Goal: Communication & Community: Answer question/provide support

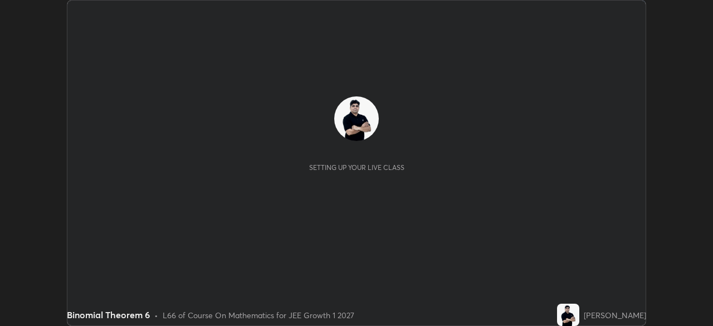
scroll to position [326, 713]
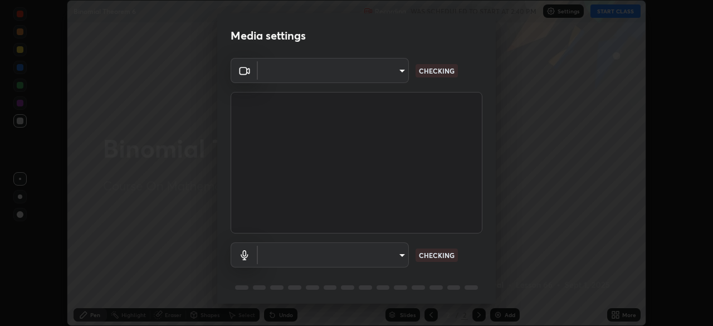
type input "e828e536804fa5ec44f09bab9f54175a8b6d317bb850f7280915d3359c97194d"
click at [386, 257] on body "Erase all Binomial Theorem 6 Recording WAS SCHEDULED TO START AT 2:40 PM Settin…" at bounding box center [356, 163] width 713 height 326
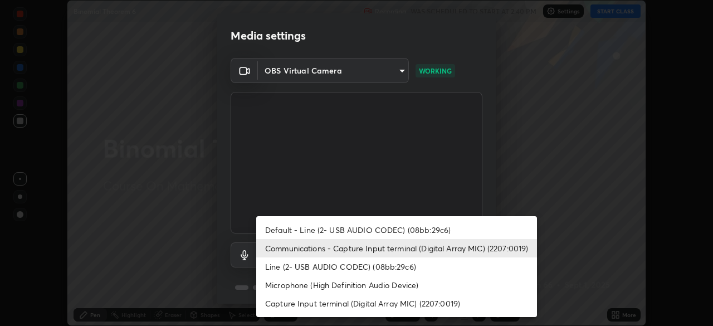
click at [366, 269] on li "Line (2- USB AUDIO CODEC) (08bb:29c6)" at bounding box center [396, 266] width 281 height 18
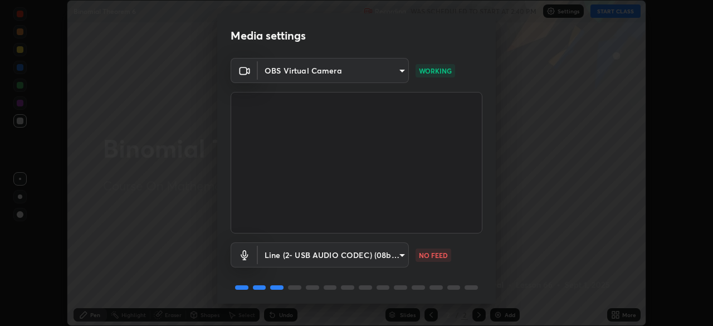
click at [373, 255] on body "Erase all Binomial Theorem 6 Recording WAS SCHEDULED TO START AT 2:40 PM Settin…" at bounding box center [356, 163] width 713 height 326
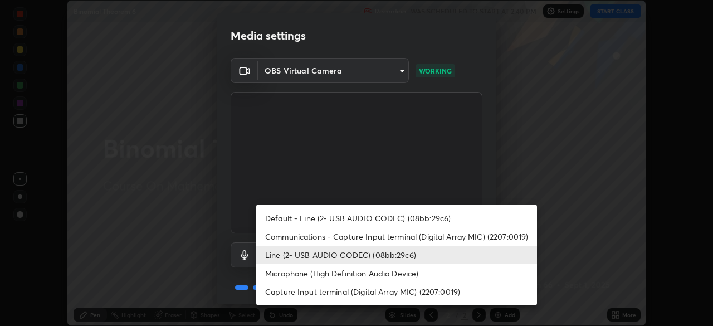
click at [379, 237] on li "Communications - Capture Input terminal (Digital Array MIC) (2207:0019)" at bounding box center [396, 236] width 281 height 18
type input "communications"
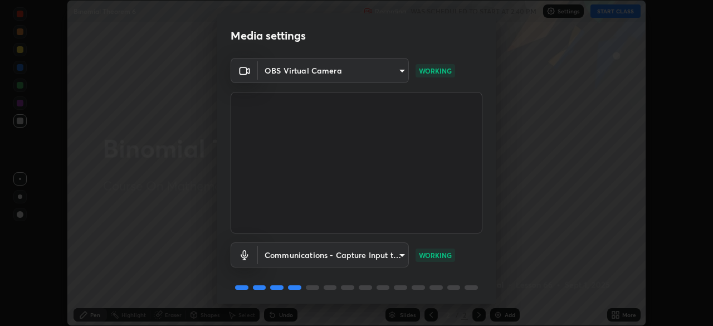
scroll to position [40, 0]
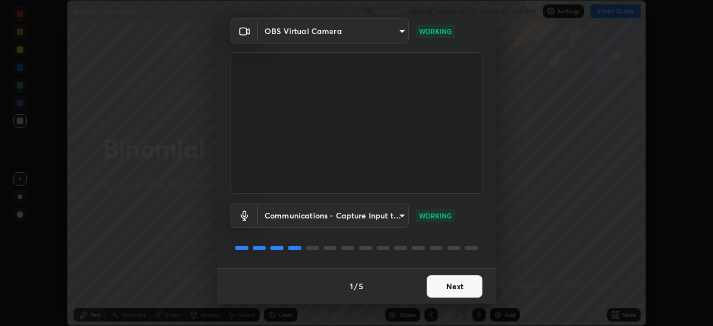
click at [451, 293] on button "Next" at bounding box center [455, 286] width 56 height 22
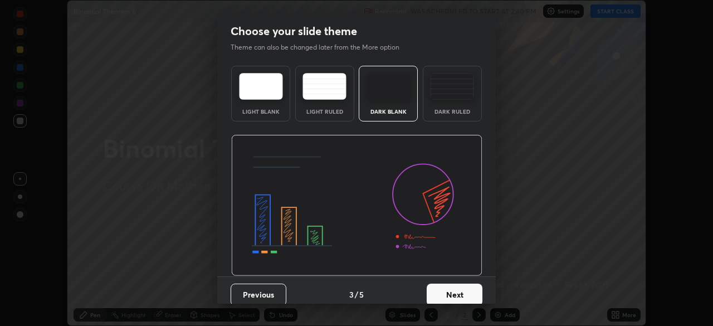
click at [460, 287] on button "Next" at bounding box center [455, 295] width 56 height 22
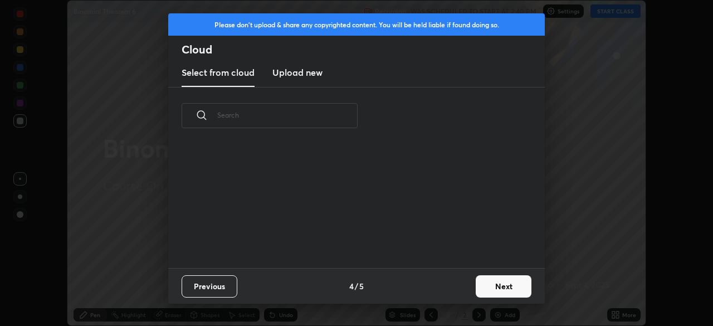
click at [504, 287] on button "Next" at bounding box center [504, 286] width 56 height 22
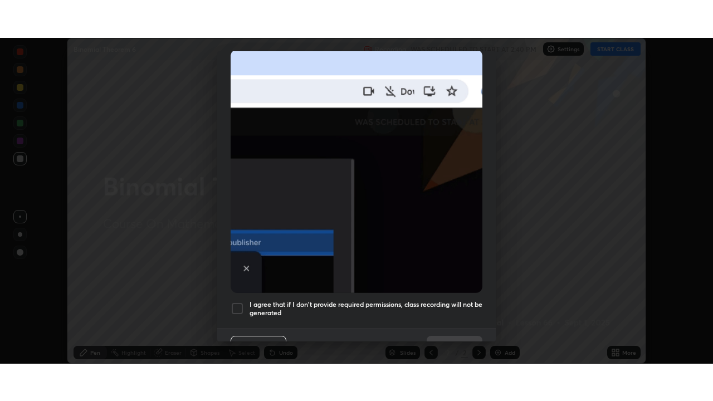
scroll to position [267, 0]
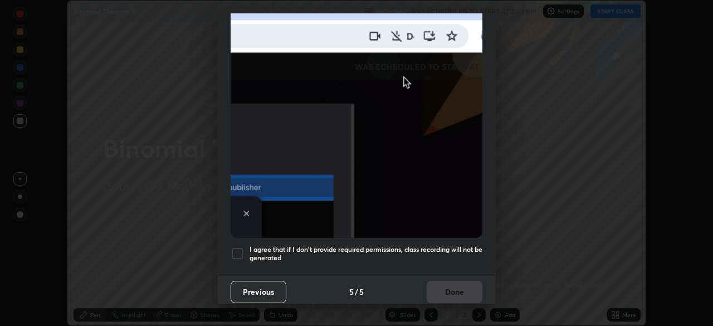
click at [241, 247] on div at bounding box center [237, 253] width 13 height 13
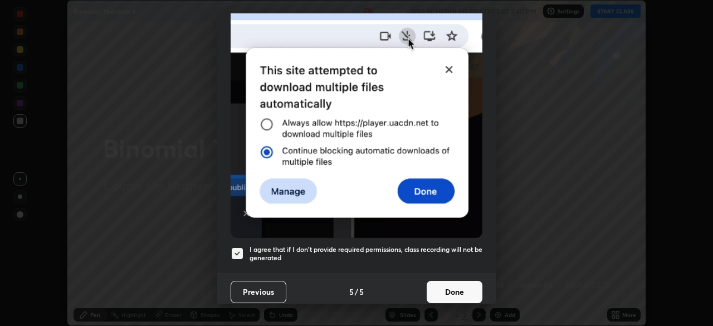
click at [450, 285] on button "Done" at bounding box center [455, 292] width 56 height 22
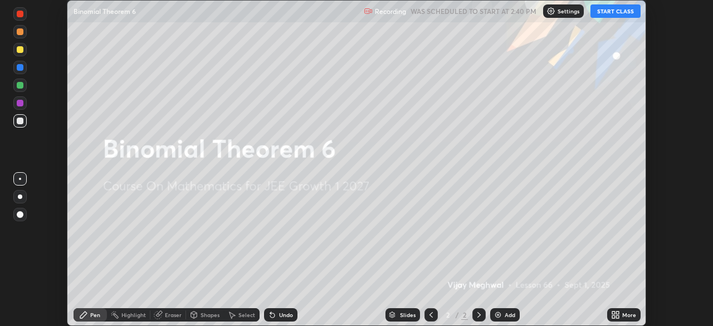
click at [612, 15] on button "START CLASS" at bounding box center [616, 10] width 50 height 13
click at [616, 317] on icon at bounding box center [617, 316] width 3 height 3
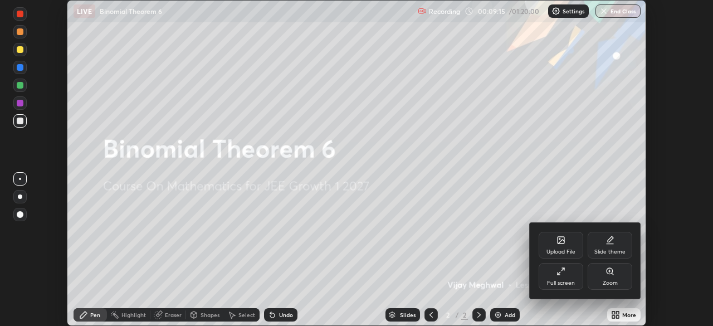
click at [565, 275] on icon at bounding box center [561, 271] width 9 height 9
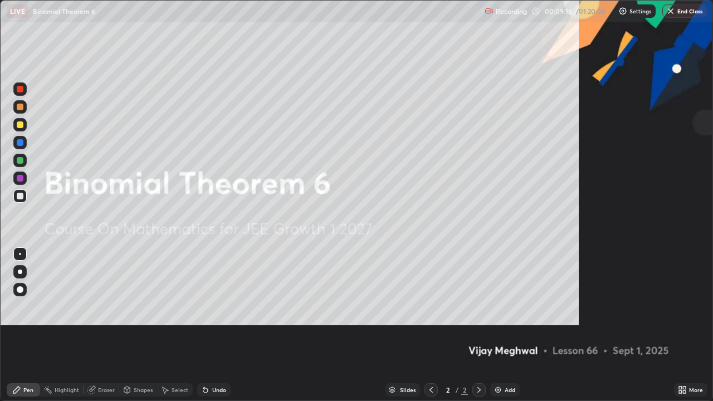
scroll to position [401, 713]
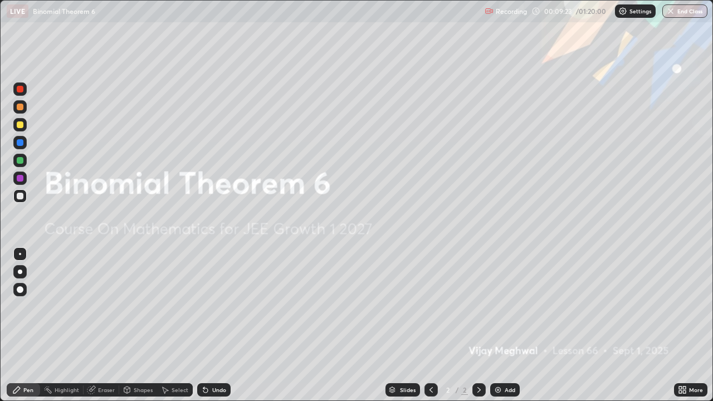
click at [495, 325] on img at bounding box center [498, 390] width 9 height 9
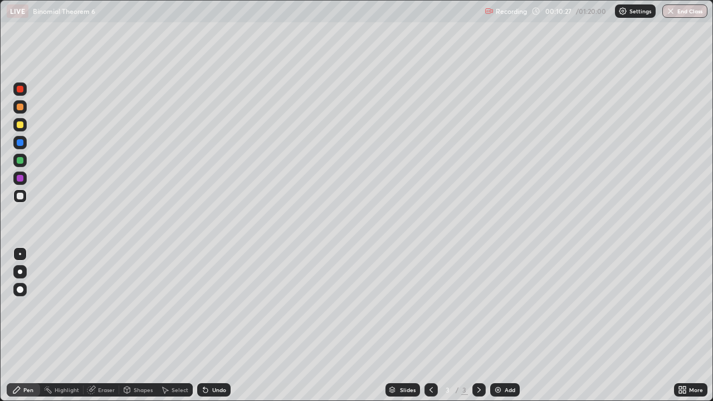
click at [22, 125] on div at bounding box center [20, 124] width 7 height 7
click at [21, 197] on div at bounding box center [20, 196] width 7 height 7
click at [21, 128] on div at bounding box center [19, 124] width 13 height 13
click at [18, 107] on div at bounding box center [20, 107] width 7 height 7
click at [22, 125] on div at bounding box center [20, 124] width 7 height 7
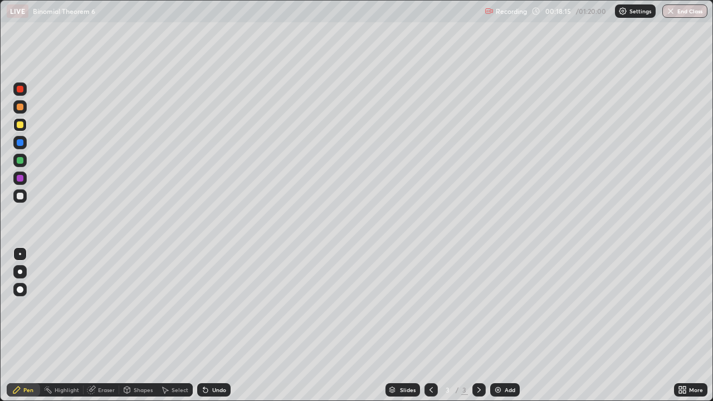
click at [501, 325] on img at bounding box center [498, 390] width 9 height 9
click at [19, 107] on div at bounding box center [20, 107] width 7 height 7
click at [18, 110] on div at bounding box center [20, 107] width 7 height 7
click at [18, 124] on div at bounding box center [20, 124] width 7 height 7
click at [501, 325] on img at bounding box center [498, 390] width 9 height 9
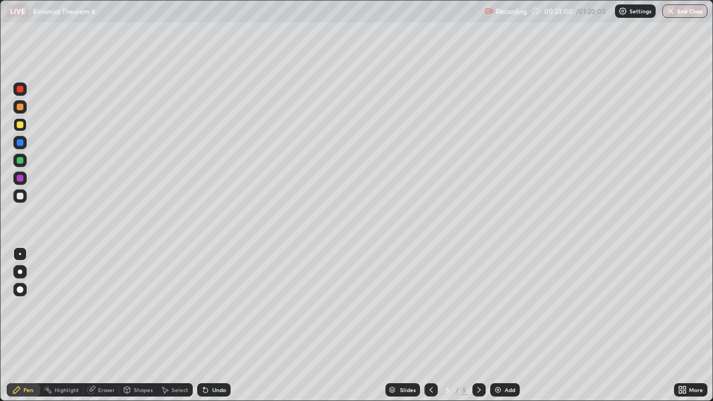
click at [433, 325] on div at bounding box center [431, 389] width 13 height 13
click at [552, 292] on icon at bounding box center [552, 292] width 1 height 1
click at [478, 325] on icon at bounding box center [479, 390] width 9 height 9
click at [430, 325] on icon at bounding box center [431, 390] width 9 height 9
click at [478, 325] on icon at bounding box center [479, 390] width 9 height 9
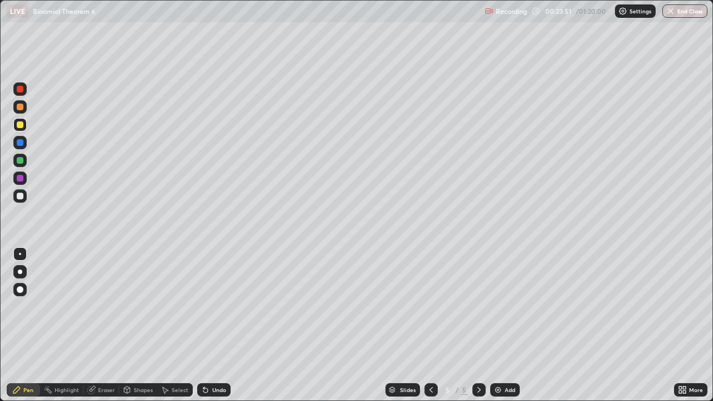
click at [430, 325] on icon at bounding box center [431, 390] width 9 height 9
click at [477, 325] on icon at bounding box center [479, 390] width 9 height 9
click at [113, 325] on div "Eraser" at bounding box center [102, 389] width 36 height 13
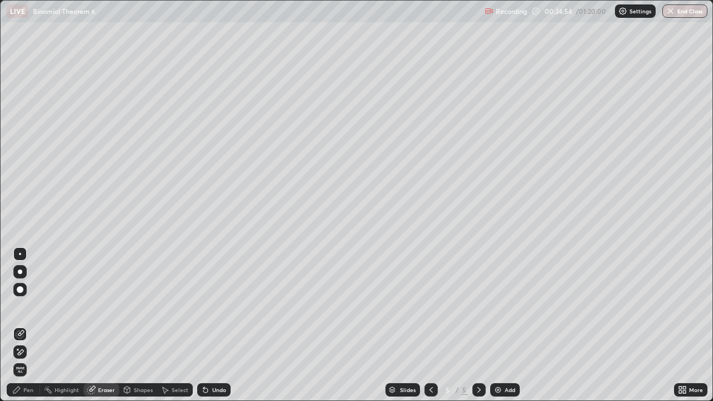
click at [28, 325] on div "Pen" at bounding box center [23, 389] width 33 height 13
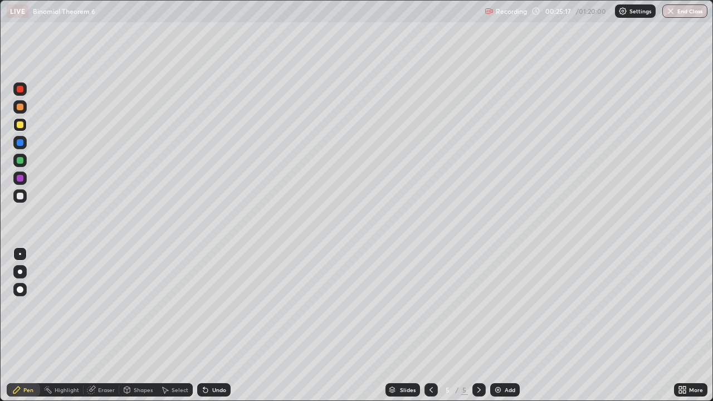
click at [213, 325] on div "Undo" at bounding box center [219, 390] width 14 height 6
click at [216, 325] on div "Undo" at bounding box center [219, 390] width 14 height 6
click at [430, 325] on icon at bounding box center [431, 390] width 9 height 9
click at [478, 325] on icon at bounding box center [479, 390] width 9 height 9
click at [500, 325] on img at bounding box center [498, 390] width 9 height 9
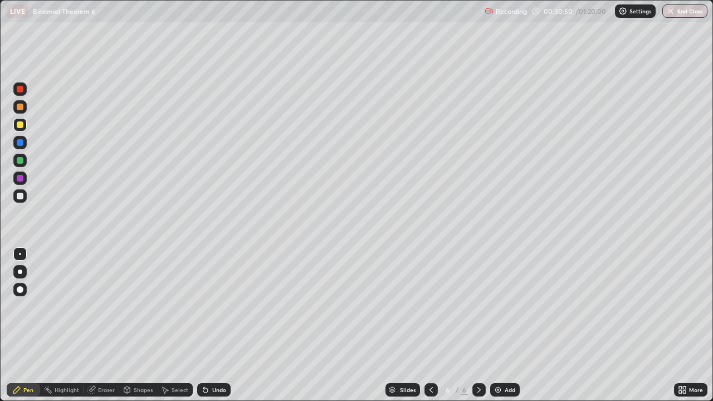
click at [17, 109] on div at bounding box center [20, 107] width 7 height 7
click at [19, 126] on div at bounding box center [20, 124] width 7 height 7
click at [498, 325] on img at bounding box center [498, 390] width 9 height 9
click at [430, 325] on icon at bounding box center [431, 390] width 9 height 9
click at [479, 325] on icon at bounding box center [479, 390] width 9 height 9
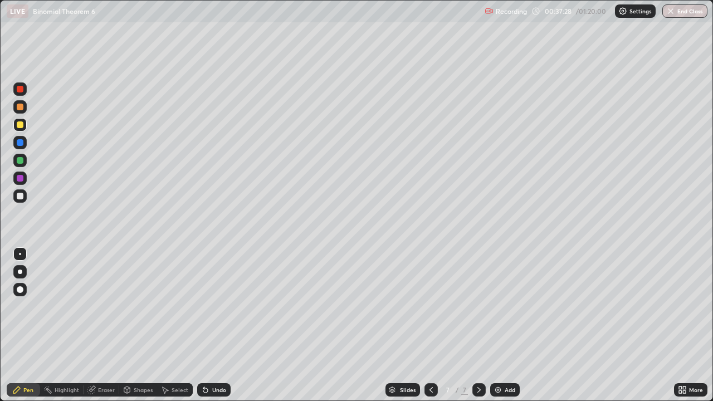
click at [431, 325] on icon at bounding box center [431, 390] width 9 height 9
click at [479, 325] on icon at bounding box center [479, 390] width 9 height 9
click at [430, 325] on icon at bounding box center [431, 390] width 3 height 6
click at [477, 325] on icon at bounding box center [479, 390] width 9 height 9
click at [17, 109] on div at bounding box center [20, 107] width 7 height 7
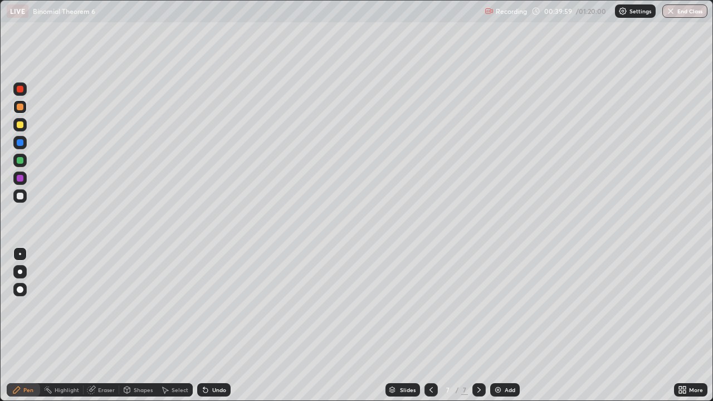
click at [17, 126] on div at bounding box center [20, 124] width 7 height 7
click at [18, 159] on div at bounding box center [20, 160] width 7 height 7
click at [219, 325] on div "Undo" at bounding box center [219, 390] width 14 height 6
click at [23, 199] on div at bounding box center [19, 195] width 13 height 13
click at [22, 125] on div at bounding box center [20, 124] width 7 height 7
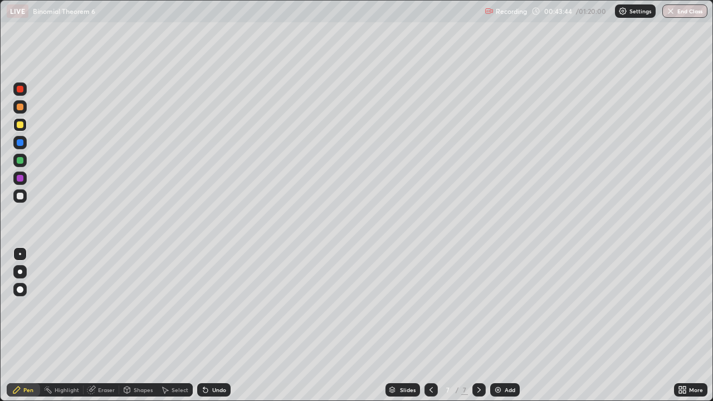
click at [498, 325] on img at bounding box center [498, 390] width 9 height 9
click at [430, 325] on icon at bounding box center [431, 390] width 9 height 9
click at [478, 325] on icon at bounding box center [479, 390] width 9 height 9
click at [430, 325] on icon at bounding box center [431, 390] width 9 height 9
click at [478, 325] on icon at bounding box center [479, 390] width 9 height 9
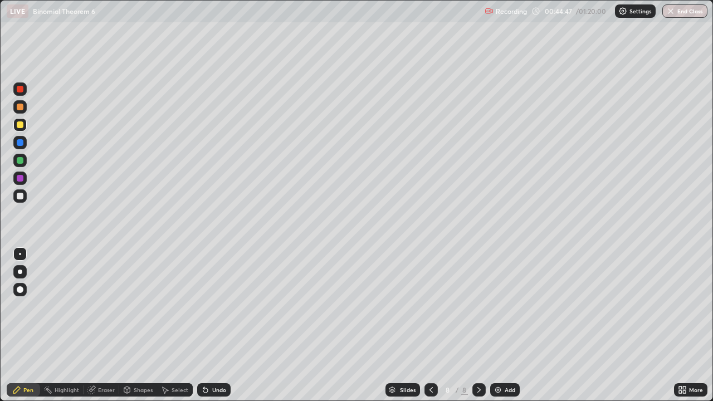
click at [208, 325] on div "Undo" at bounding box center [213, 389] width 33 height 13
click at [18, 161] on div at bounding box center [20, 160] width 7 height 7
click at [503, 325] on div "Add" at bounding box center [505, 389] width 30 height 13
click at [19, 124] on div at bounding box center [20, 124] width 7 height 7
click at [21, 108] on div at bounding box center [20, 107] width 7 height 7
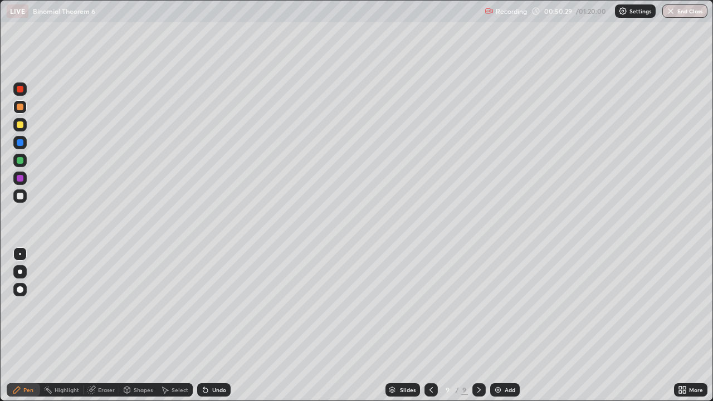
click at [16, 126] on div at bounding box center [19, 124] width 13 height 13
click at [18, 111] on div at bounding box center [19, 106] width 13 height 13
click at [19, 125] on div at bounding box center [20, 124] width 7 height 7
click at [685, 10] on button "End Class" at bounding box center [684, 10] width 45 height 13
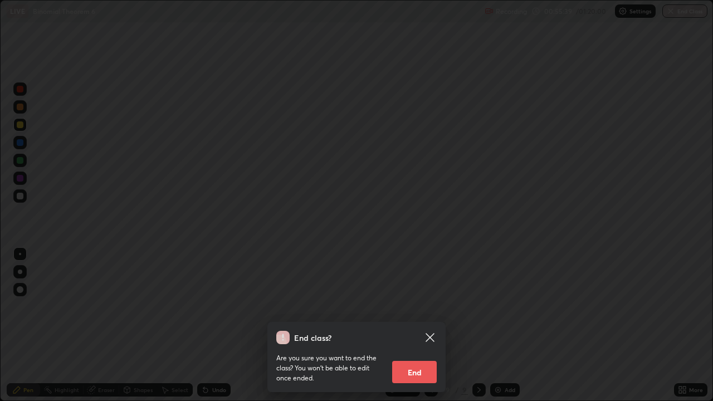
click at [420, 325] on button "End" at bounding box center [414, 372] width 45 height 22
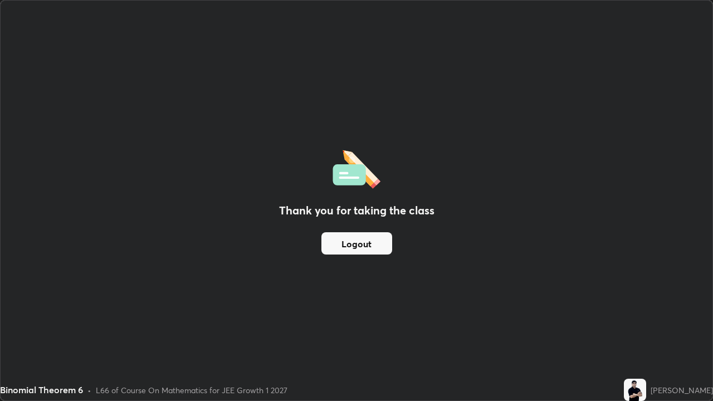
click at [357, 249] on button "Logout" at bounding box center [356, 243] width 71 height 22
